Goal: Check status

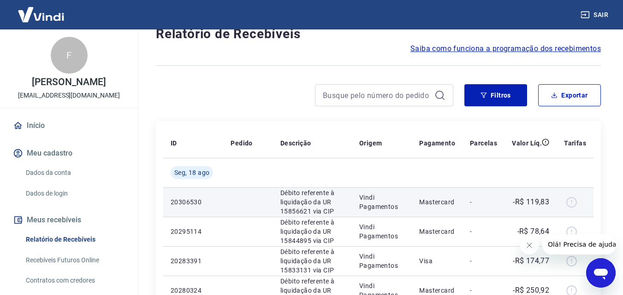
scroll to position [46, 0]
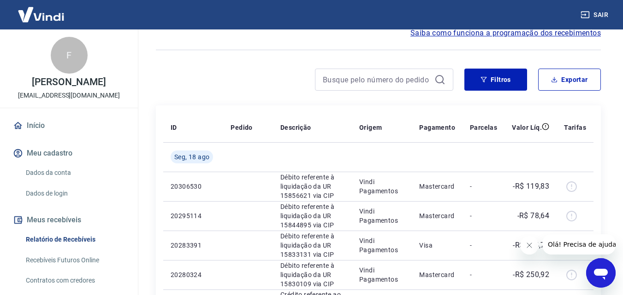
click at [530, 246] on icon "Fechar mensagem da empresa" at bounding box center [528, 245] width 7 height 7
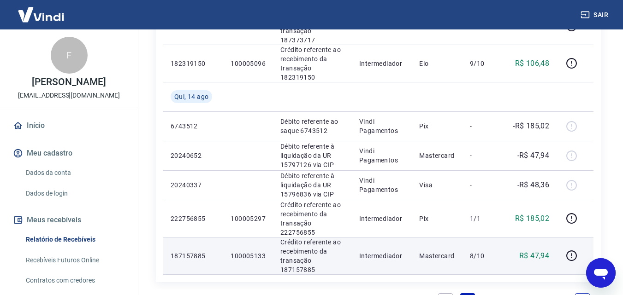
scroll to position [691, 0]
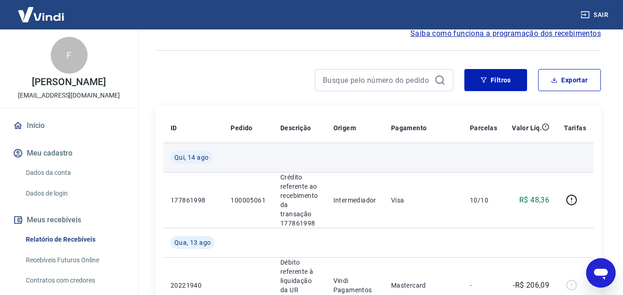
scroll to position [46, 0]
